Goal: Task Accomplishment & Management: Use online tool/utility

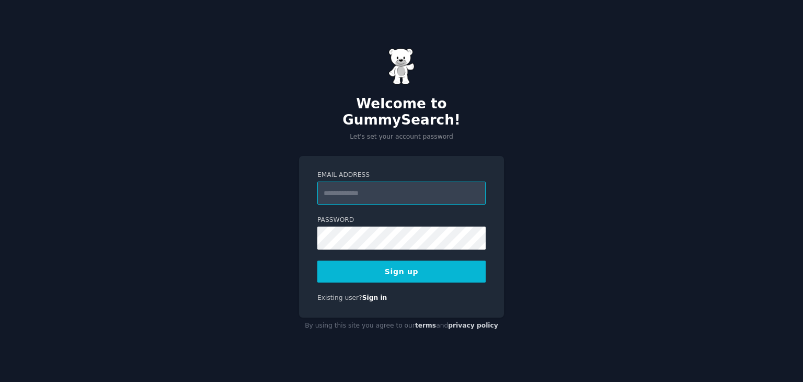
click at [357, 188] on input "Email Address" at bounding box center [401, 192] width 168 height 23
type input "**********"
click at [389, 261] on button "Sign up" at bounding box center [401, 271] width 168 height 22
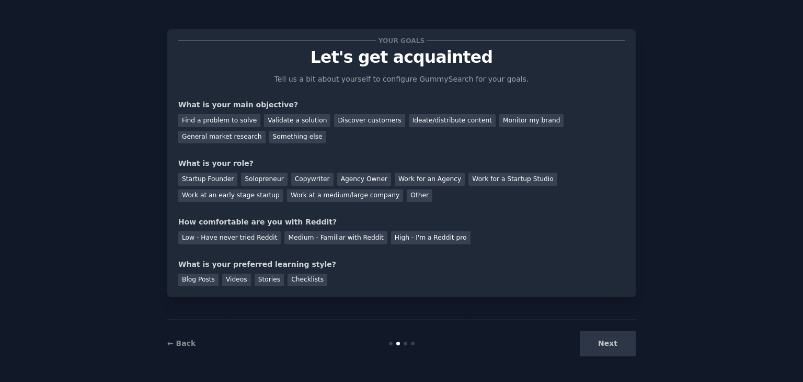
click at [607, 345] on div "Next" at bounding box center [557, 343] width 156 height 26
click at [207, 120] on div "Find a problem to solve" at bounding box center [219, 120] width 82 height 13
click at [299, 125] on div "Validate a solution" at bounding box center [297, 120] width 66 height 13
click at [358, 122] on div "Discover customers" at bounding box center [369, 120] width 71 height 13
click at [216, 178] on div "Startup Founder" at bounding box center [207, 179] width 59 height 13
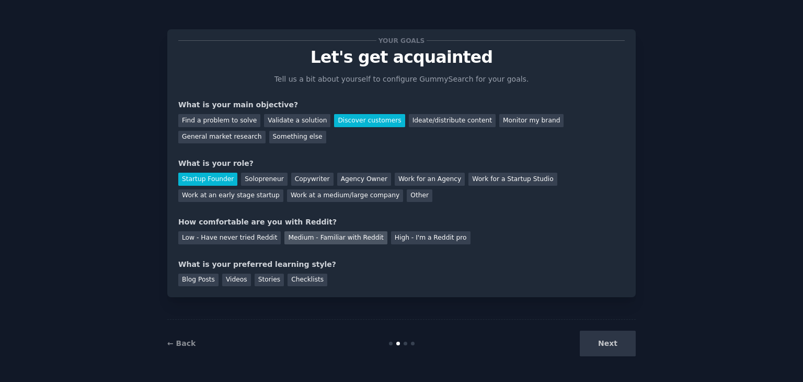
click at [329, 234] on div "Medium - Familiar with Reddit" at bounding box center [335, 237] width 102 height 13
click at [303, 281] on div "Checklists" at bounding box center [308, 279] width 40 height 13
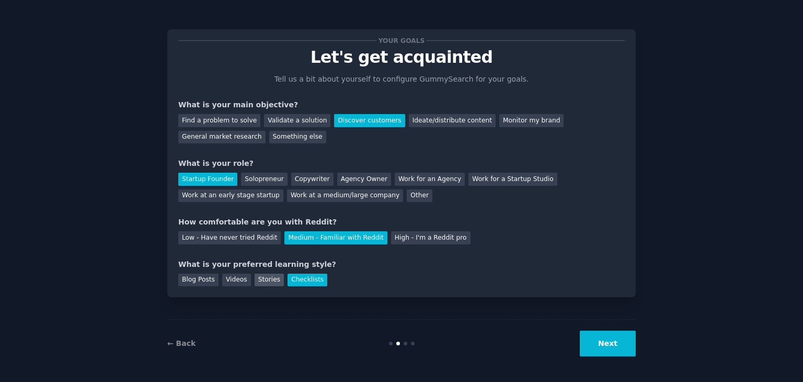
click at [273, 281] on div "Stories" at bounding box center [269, 279] width 29 height 13
click at [194, 283] on div "Blog Posts" at bounding box center [198, 279] width 40 height 13
click at [581, 352] on div "Next" at bounding box center [557, 343] width 156 height 26
click at [611, 347] on button "Next" at bounding box center [608, 343] width 56 height 26
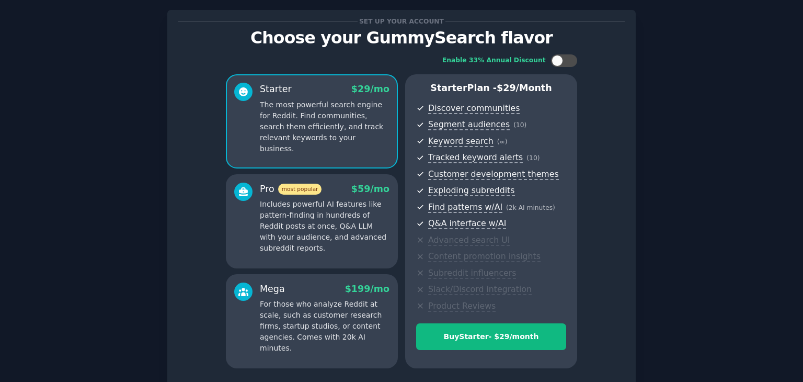
scroll to position [52, 0]
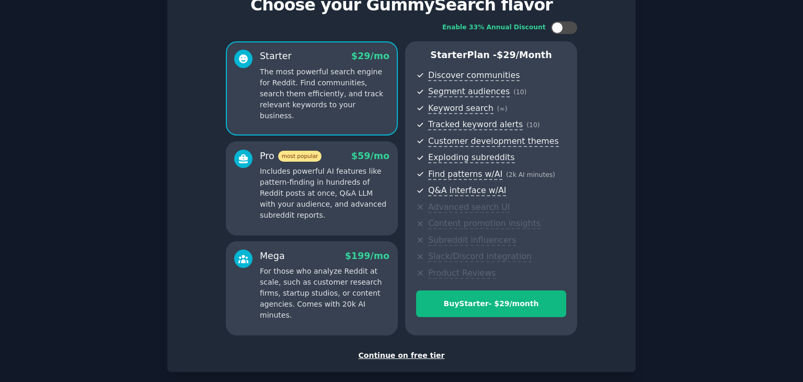
click at [413, 358] on div "Continue on free tier" at bounding box center [401, 355] width 447 height 11
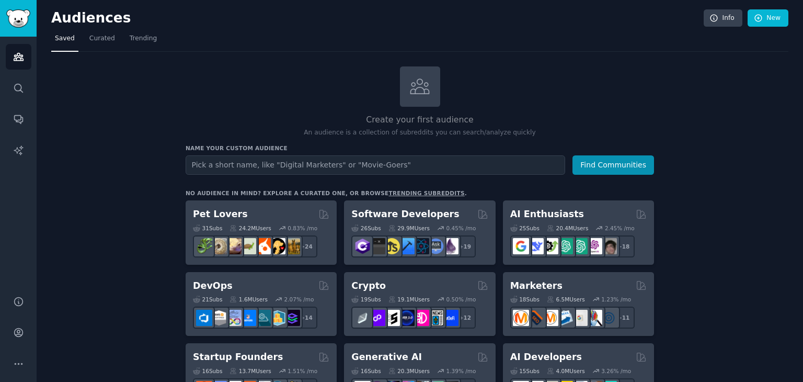
click at [252, 164] on input "text" at bounding box center [376, 164] width 380 height 19
type input "boilerplates"
click at [615, 166] on button "Find Communities" at bounding box center [614, 164] width 82 height 19
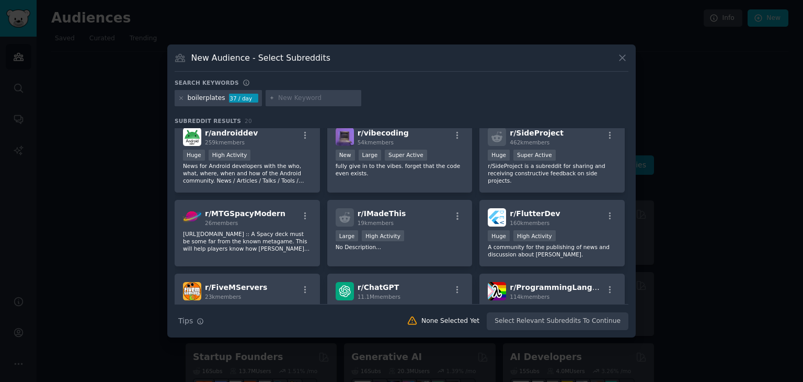
scroll to position [261, 0]
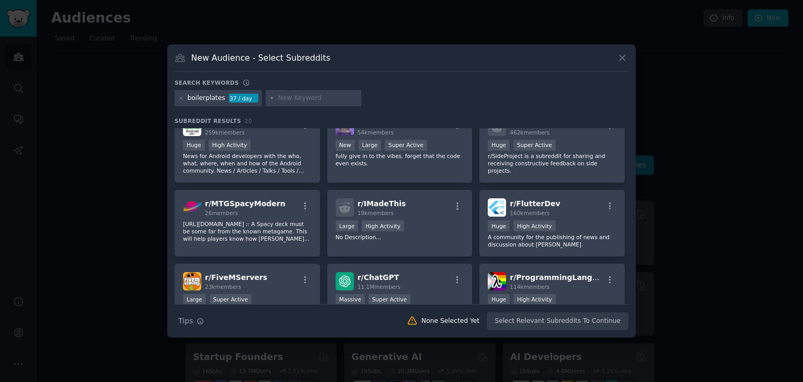
click at [630, 53] on div "New Audience - Select Subreddits Search keywords boilerplates 37 / day Subreddi…" at bounding box center [401, 190] width 469 height 293
click at [626, 54] on icon at bounding box center [622, 57] width 11 height 11
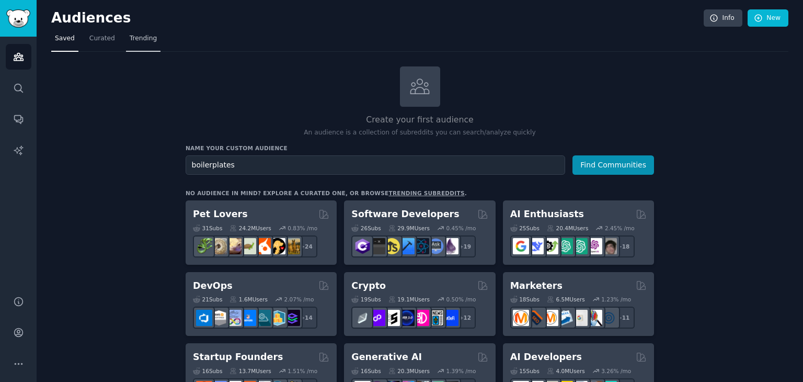
click at [145, 39] on span "Trending" at bounding box center [143, 38] width 27 height 9
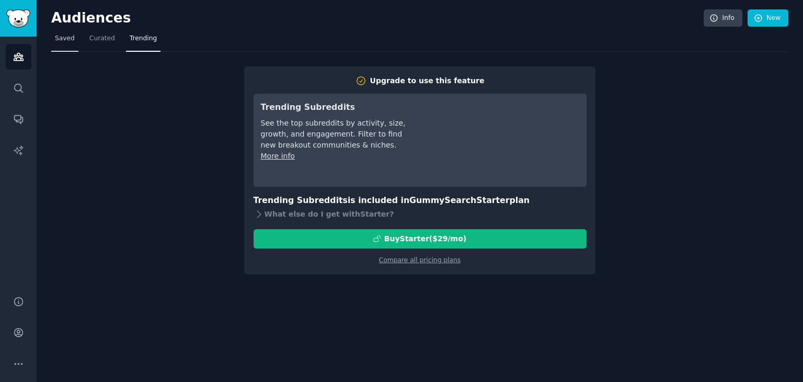
click at [64, 39] on span "Saved" at bounding box center [65, 38] width 20 height 9
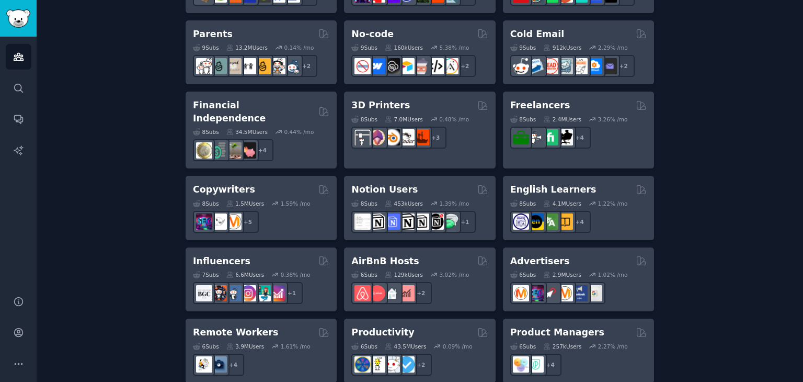
scroll to position [824, 0]
